Goal: Information Seeking & Learning: Learn about a topic

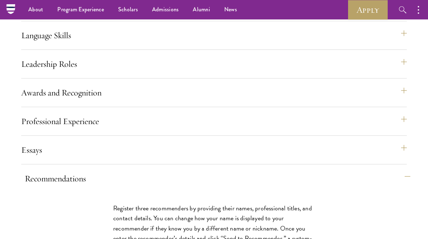
click at [67, 187] on button "Recommendations" at bounding box center [217, 178] width 385 height 17
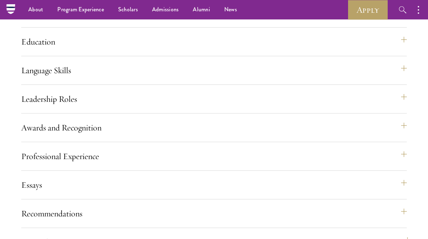
scroll to position [777, 0]
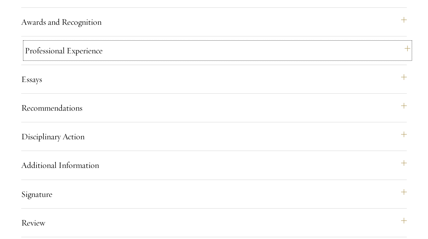
click at [28, 59] on button "Professional Experience" at bounding box center [217, 50] width 385 height 17
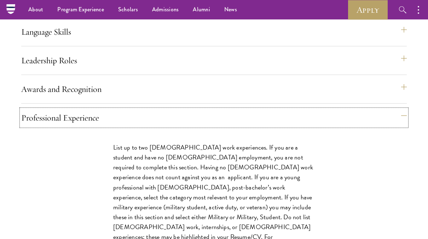
scroll to position [707, 0]
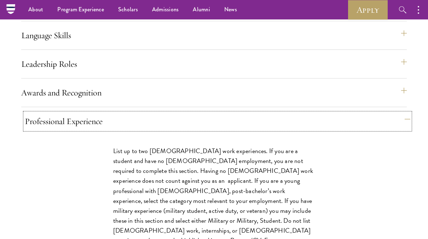
click at [74, 130] on button "Professional Experience" at bounding box center [217, 121] width 385 height 17
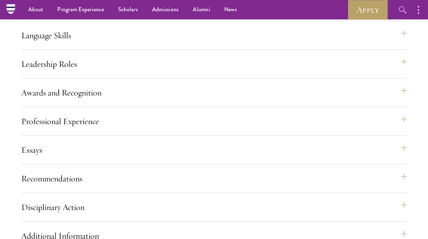
click at [76, 132] on div "Application Home Page The online application form must be completed in English.…" at bounding box center [213, 138] width 385 height 453
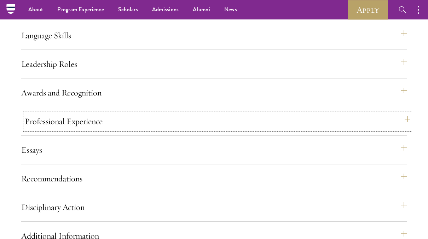
click at [79, 130] on button "Professional Experience" at bounding box center [217, 121] width 385 height 17
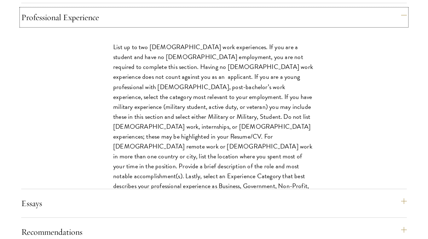
scroll to position [813, 0]
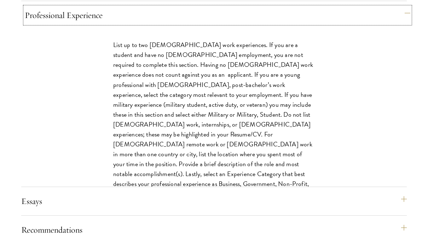
click at [58, 24] on button "Professional Experience" at bounding box center [217, 15] width 385 height 17
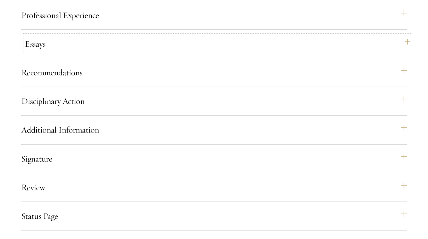
click at [38, 52] on button "Essays" at bounding box center [217, 43] width 385 height 17
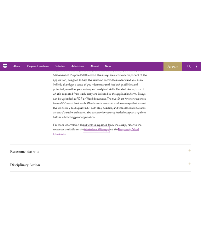
scroll to position [848, 0]
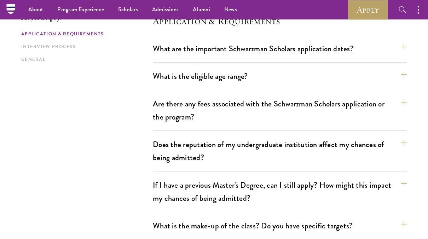
scroll to position [177, 0]
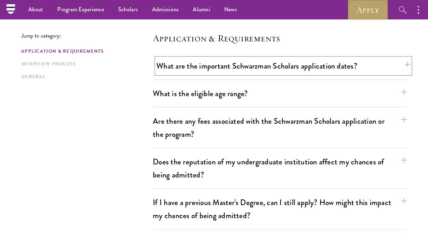
click at [242, 63] on button "What are the important Schwarzman Scholars application dates?" at bounding box center [283, 66] width 254 height 16
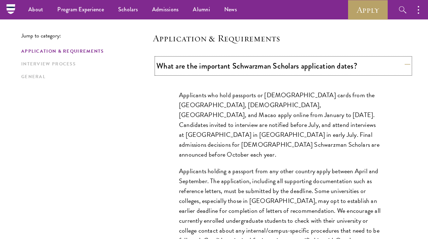
click at [237, 64] on button "What are the important Schwarzman Scholars application dates?" at bounding box center [283, 66] width 254 height 16
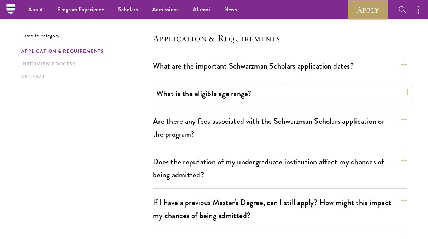
click at [217, 89] on button "What is the eligible age range?" at bounding box center [283, 94] width 254 height 16
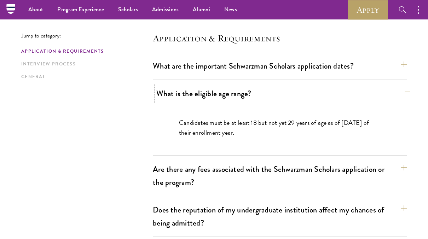
click at [217, 89] on button "What is the eligible age range?" at bounding box center [283, 94] width 254 height 16
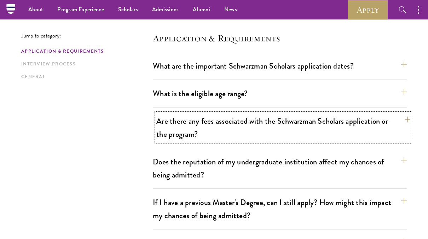
click at [195, 127] on button "Are there any fees associated with the Schwarzman Scholars application or the p…" at bounding box center [283, 127] width 254 height 29
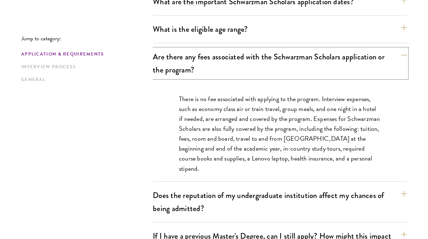
scroll to position [247, 0]
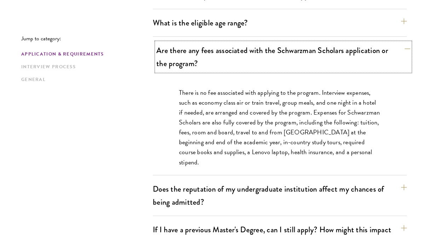
click at [201, 52] on button "Are there any fees associated with the Schwarzman Scholars application or the p…" at bounding box center [283, 56] width 254 height 29
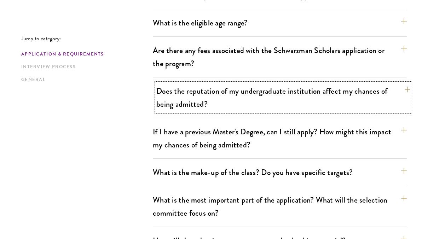
click at [195, 99] on button "Does the reputation of my undergraduate institution affect my chances of being …" at bounding box center [283, 97] width 254 height 29
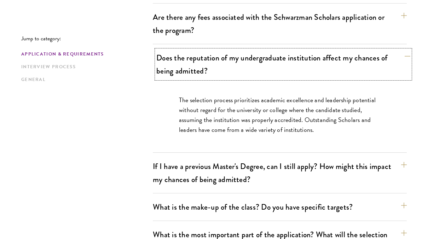
scroll to position [283, 0]
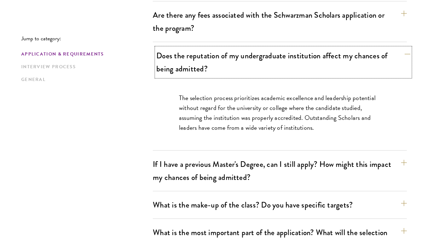
click at [201, 63] on button "Does the reputation of my undergraduate institution affect my chances of being …" at bounding box center [283, 62] width 254 height 29
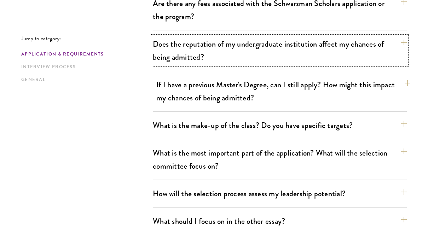
scroll to position [318, 0]
